Goal: Information Seeking & Learning: Check status

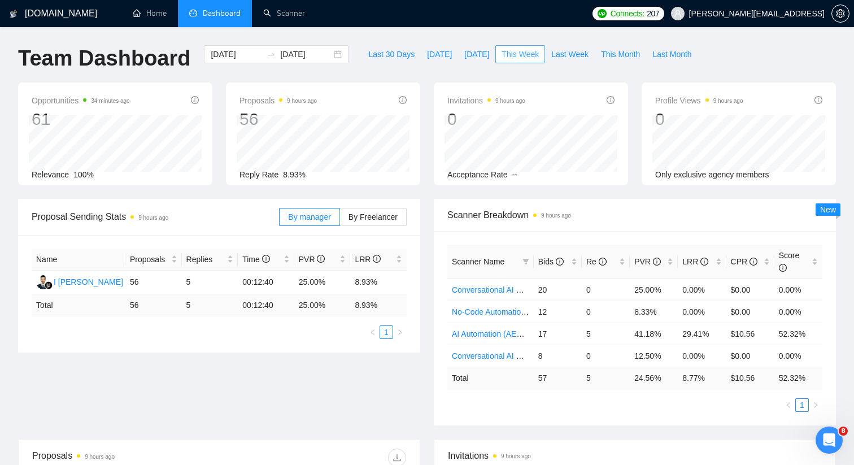
click at [532, 57] on span "This Week" at bounding box center [520, 54] width 37 height 12
click at [671, 58] on span "Last Month" at bounding box center [672, 54] width 39 height 12
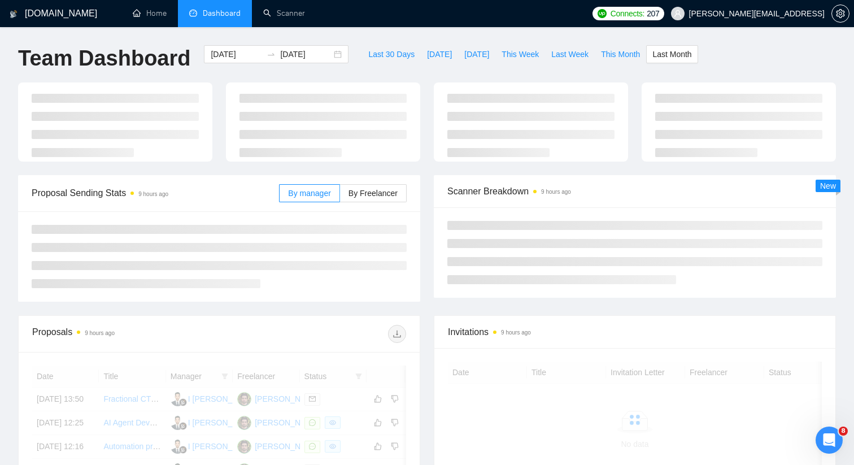
type input "[DATE]"
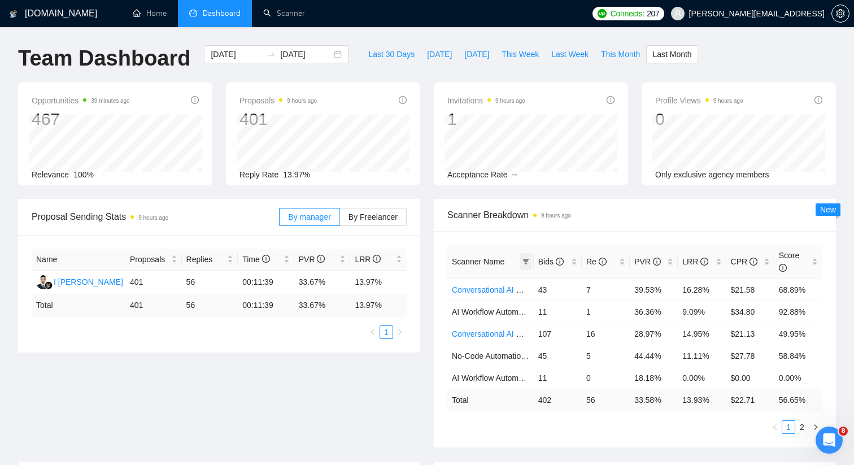
click at [526, 260] on icon "filter" at bounding box center [526, 262] width 6 height 6
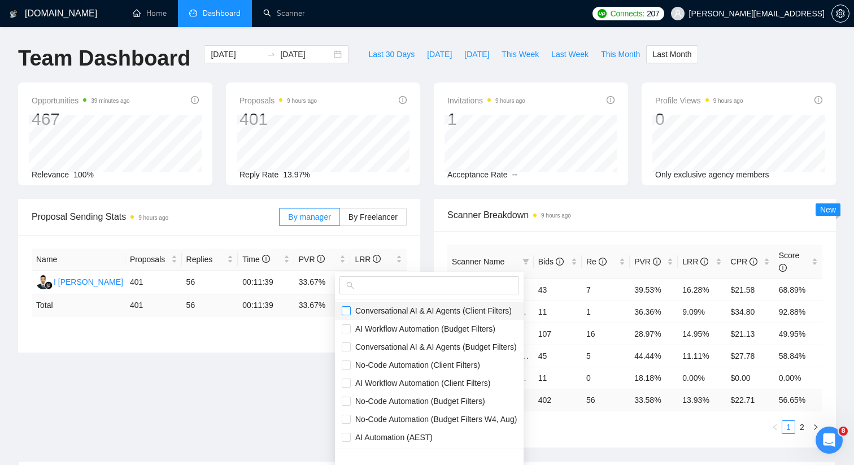
click at [344, 310] on input "checkbox" at bounding box center [346, 310] width 9 height 9
checkbox input "true"
click at [345, 329] on input "checkbox" at bounding box center [346, 328] width 9 height 9
checkbox input "true"
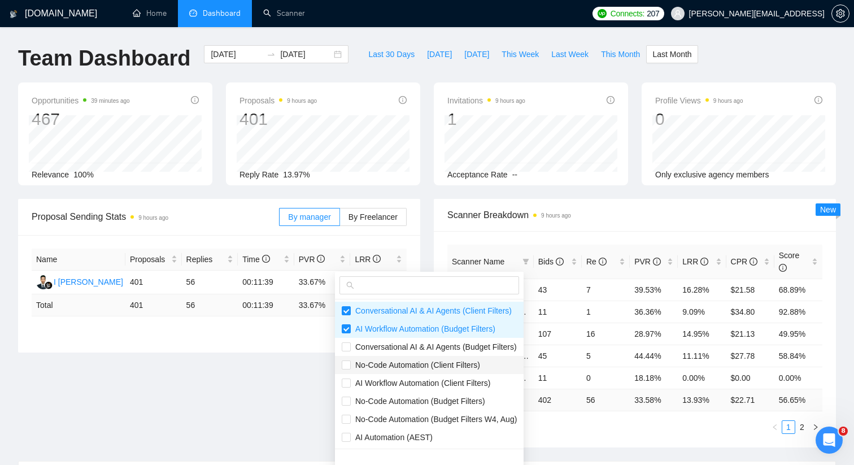
click at [345, 358] on li "No-Code Automation (Client Filters)" at bounding box center [429, 365] width 189 height 18
checkbox input "true"
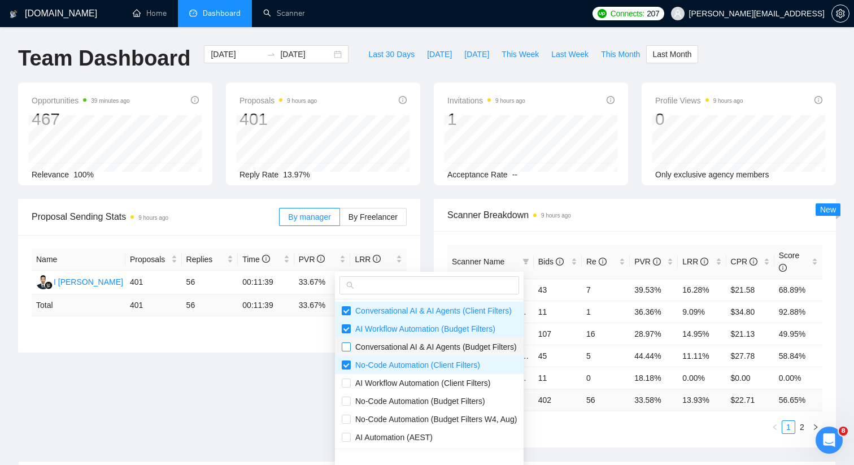
click at [348, 342] on input "checkbox" at bounding box center [346, 346] width 9 height 9
checkbox input "true"
click at [348, 377] on label at bounding box center [346, 383] width 9 height 12
click at [348, 379] on input "checkbox" at bounding box center [346, 383] width 9 height 9
checkbox input "false"
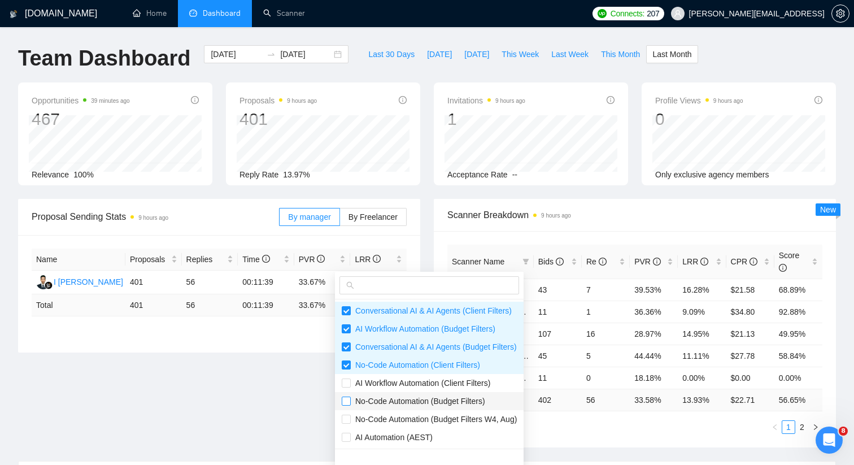
click at [348, 401] on input "checkbox" at bounding box center [346, 401] width 9 height 9
checkbox input "true"
click at [348, 419] on input "checkbox" at bounding box center [346, 419] width 9 height 9
checkbox input "true"
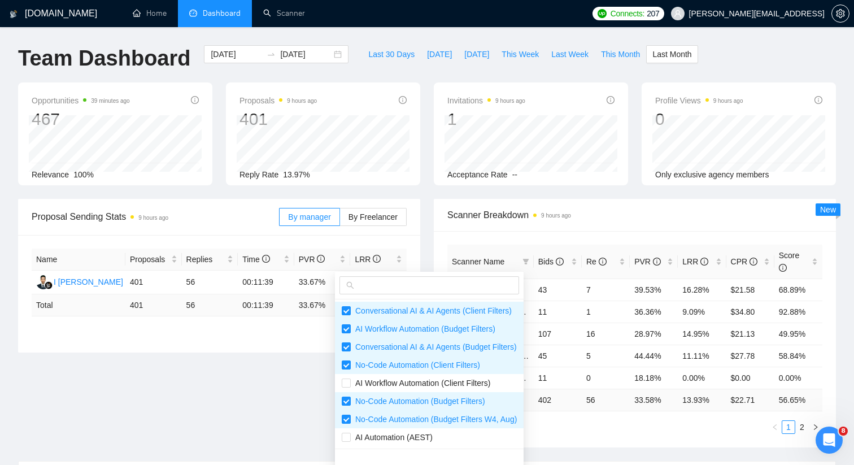
click at [636, 433] on ul "1 2" at bounding box center [635, 427] width 375 height 14
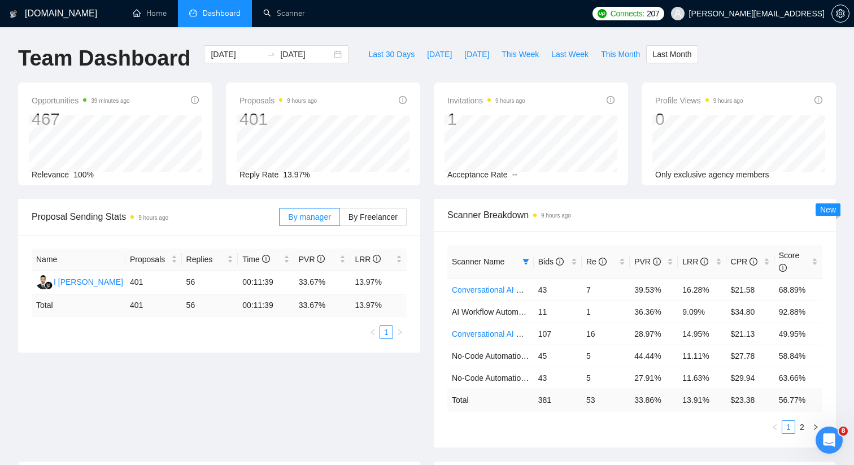
scroll to position [3, 0]
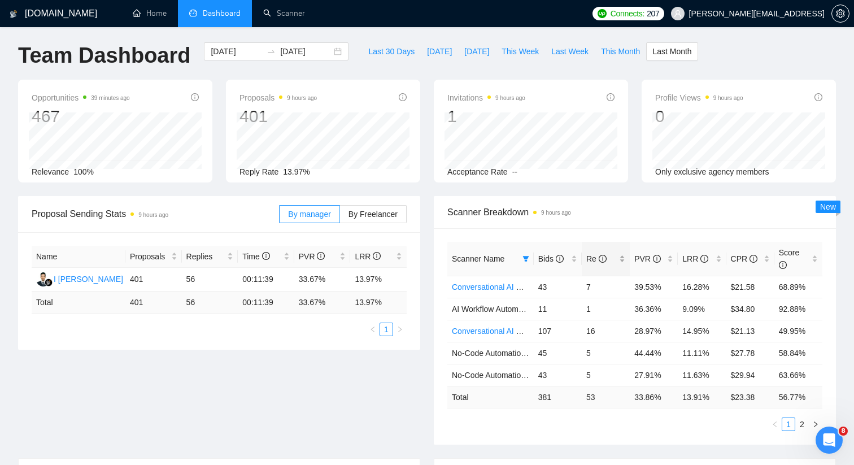
click at [626, 255] on div "Re" at bounding box center [606, 259] width 39 height 12
click at [499, 55] on button "This Week" at bounding box center [521, 51] width 50 height 18
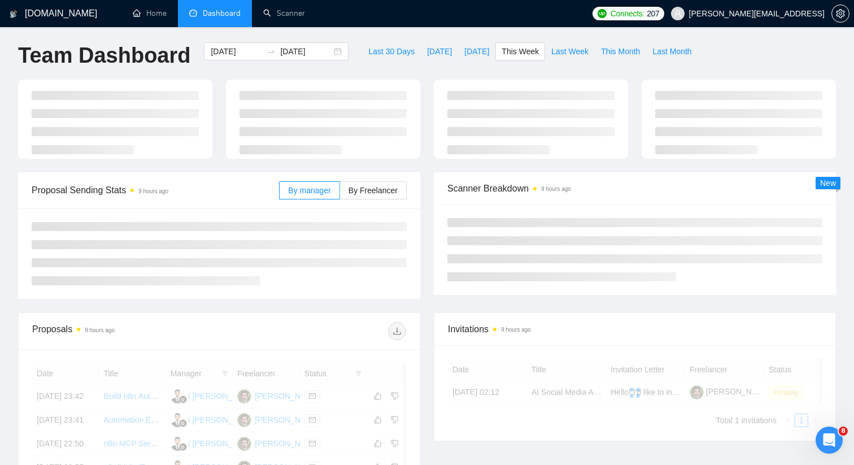
type input "[DATE]"
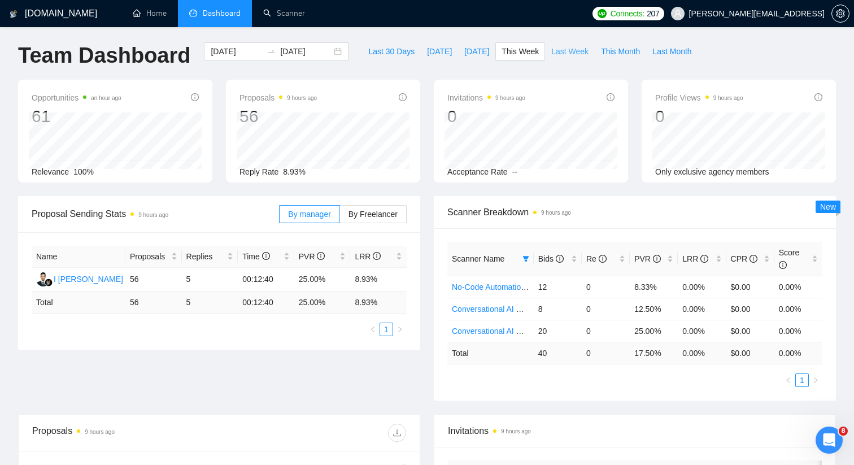
click at [585, 55] on span "Last Week" at bounding box center [569, 51] width 37 height 12
type input "[DATE]"
click at [528, 53] on span "This Week" at bounding box center [520, 51] width 37 height 12
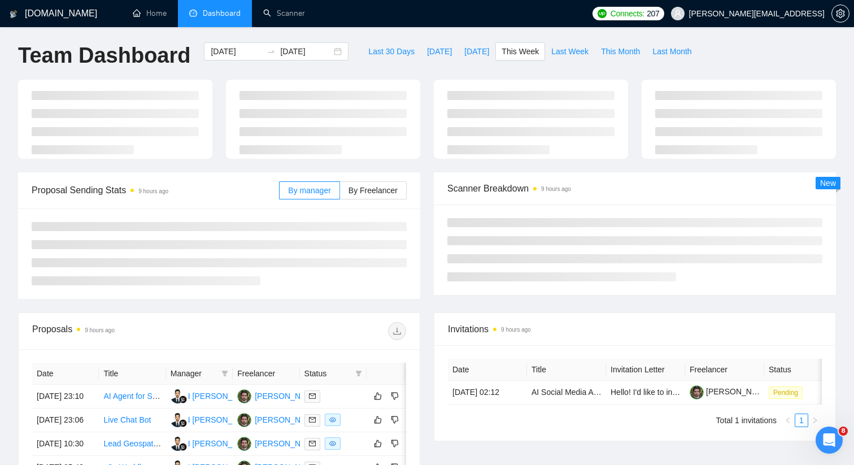
type input "[DATE]"
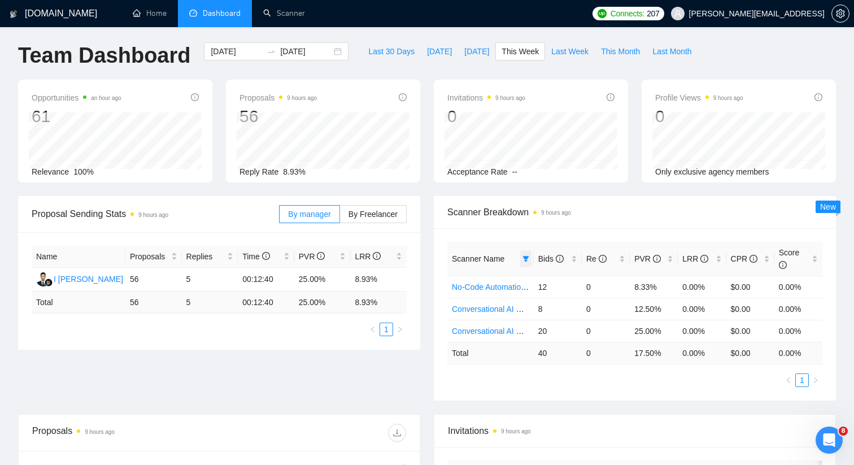
click at [525, 266] on span at bounding box center [525, 258] width 11 height 17
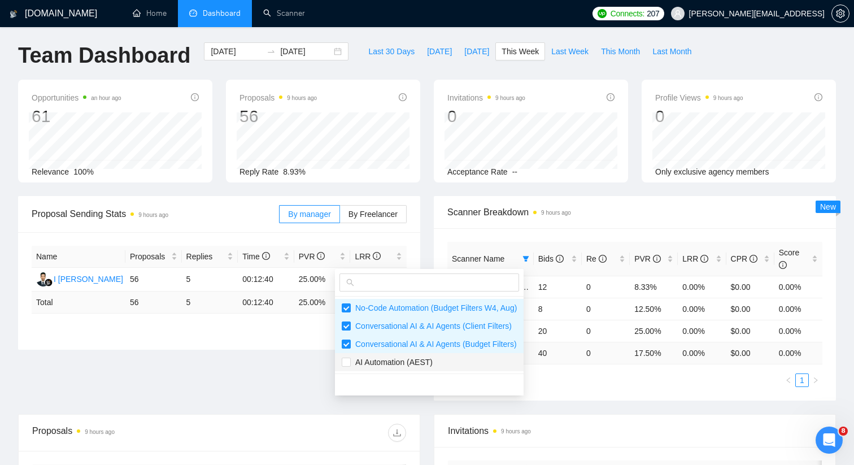
click at [401, 363] on span "AI Automation (AEST)" at bounding box center [392, 362] width 82 height 9
checkbox input "true"
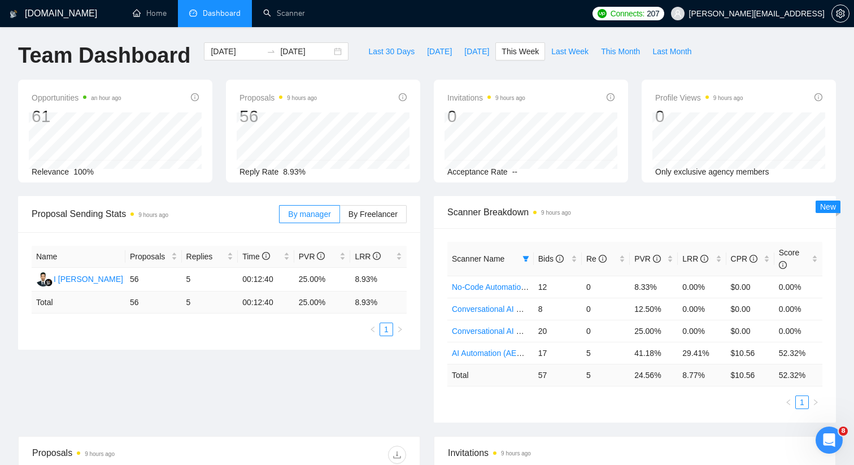
click at [609, 215] on span "Scanner Breakdown 9 hours ago" at bounding box center [635, 212] width 375 height 14
